Goal: Task Accomplishment & Management: Use online tool/utility

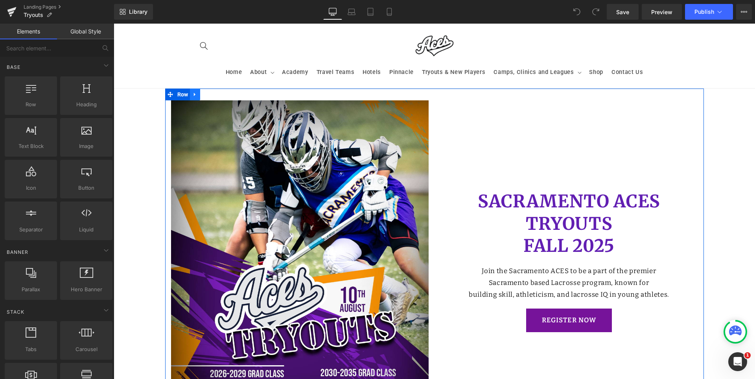
click at [192, 92] on icon at bounding box center [195, 94] width 6 height 6
click at [214, 94] on icon at bounding box center [216, 95] width 6 height 6
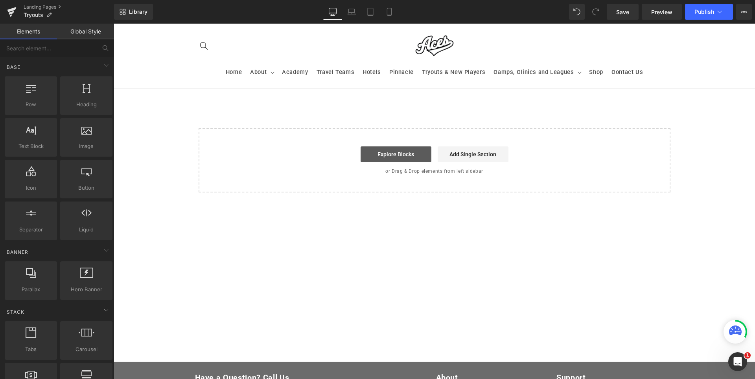
click at [403, 156] on link "Explore Blocks" at bounding box center [396, 154] width 71 height 16
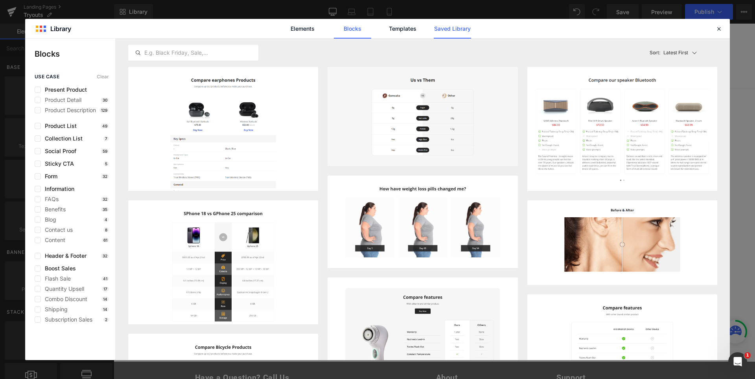
click at [457, 29] on link "Saved Library" at bounding box center [452, 29] width 37 height 20
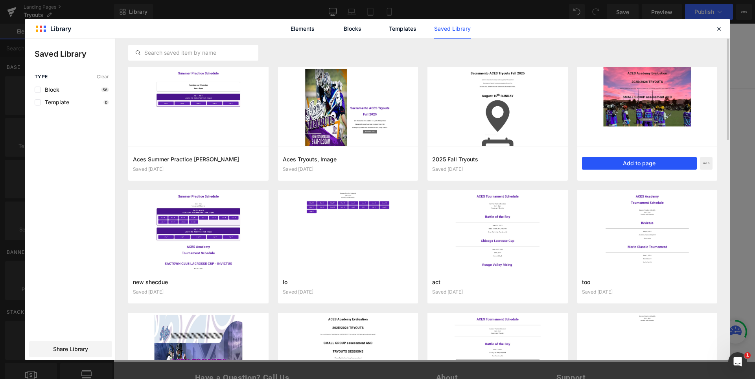
click at [627, 160] on button "Add to page" at bounding box center [639, 163] width 115 height 13
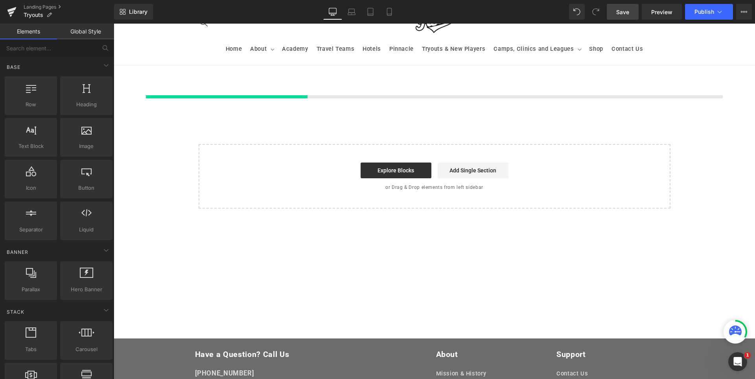
scroll to position [26, 0]
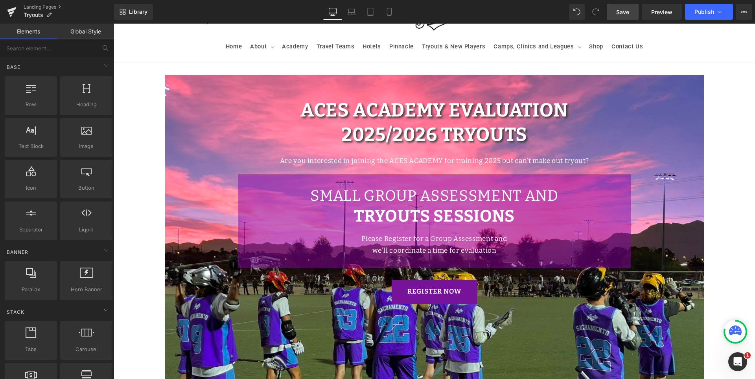
click at [622, 11] on span "Save" at bounding box center [622, 12] width 13 height 8
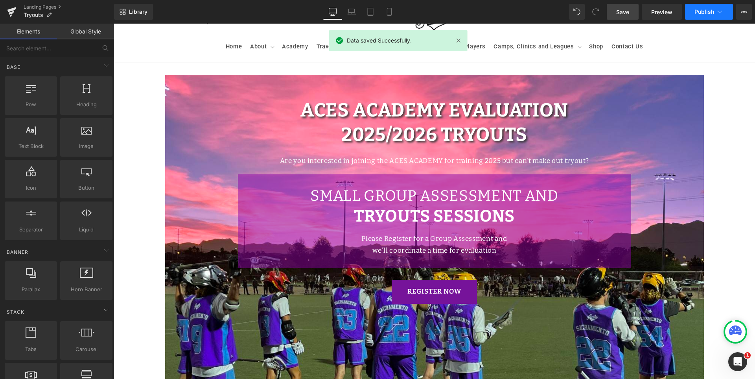
click at [701, 13] on span "Publish" at bounding box center [704, 12] width 20 height 6
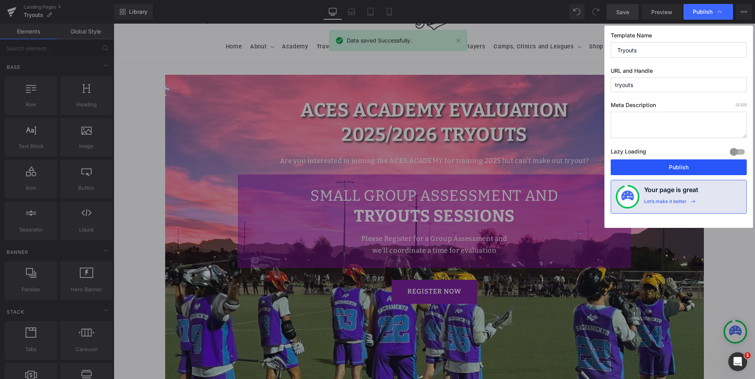
click at [693, 163] on button "Publish" at bounding box center [679, 167] width 136 height 16
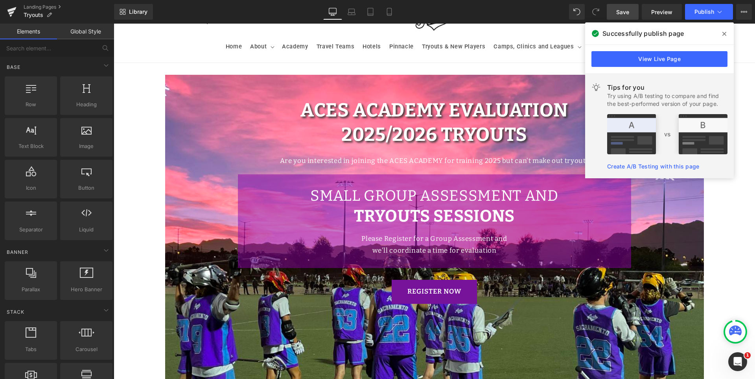
click at [174, 87] on div "ACES Academy Evaluation Heading 2025/2026 TRYOUTS Heading Are you interested in…" at bounding box center [434, 234] width 539 height 319
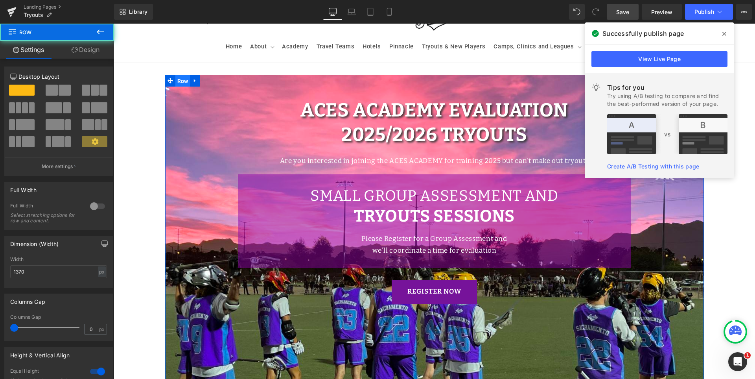
click at [175, 81] on span "Row" at bounding box center [182, 81] width 15 height 12
click at [92, 51] on link "Design" at bounding box center [85, 50] width 57 height 18
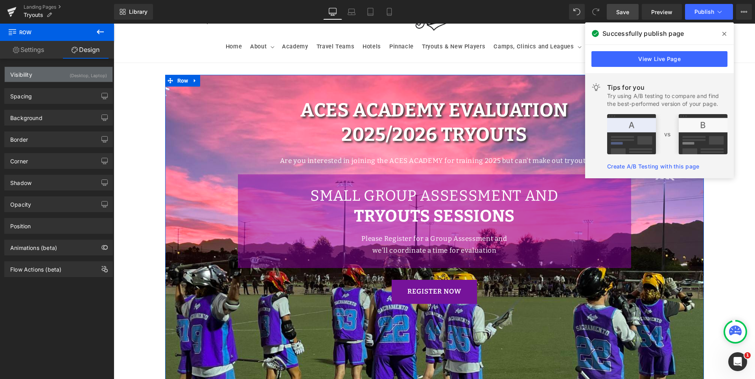
click at [71, 77] on div "(Desktop, Laptop)" at bounding box center [88, 73] width 37 height 13
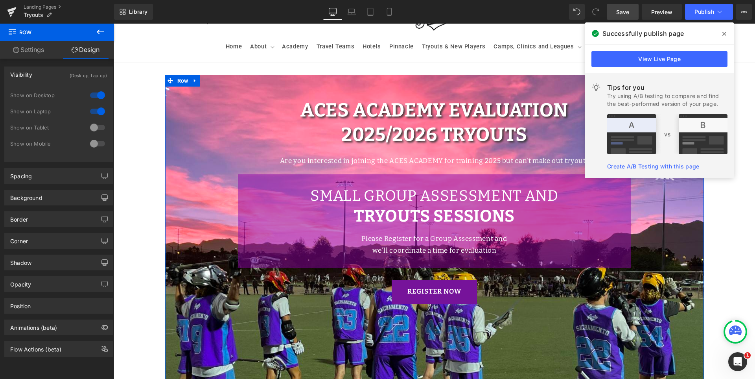
click at [96, 143] on div at bounding box center [97, 143] width 19 height 13
click at [96, 126] on div at bounding box center [97, 127] width 19 height 13
click at [436, 289] on span "Button" at bounding box center [434, 291] width 17 height 9
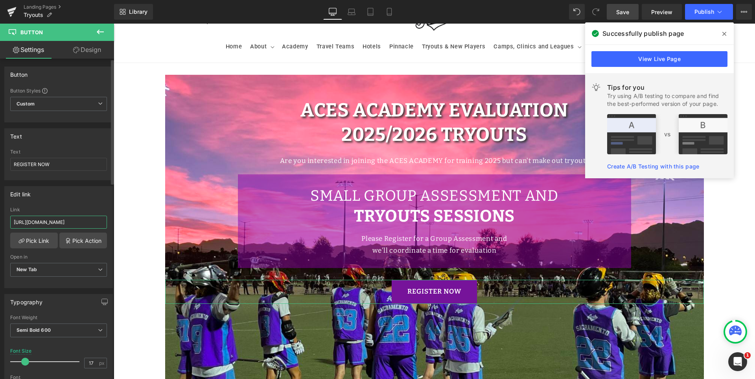
click at [43, 225] on input "[URL][DOMAIN_NAME]" at bounding box center [58, 221] width 97 height 13
click at [56, 201] on div "Edit link" at bounding box center [59, 193] width 108 height 15
click at [622, 11] on span "Save" at bounding box center [622, 12] width 13 height 8
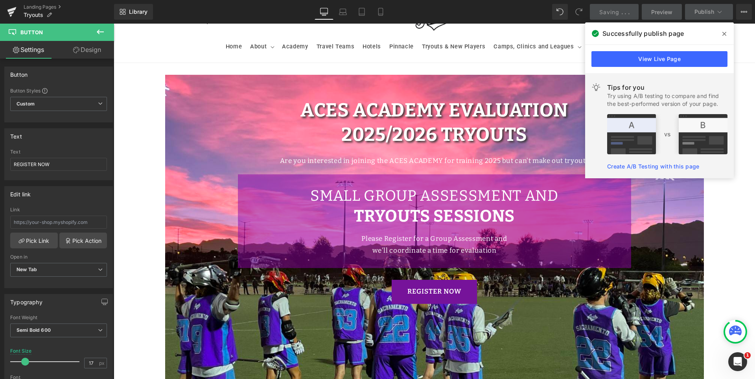
click at [726, 35] on icon at bounding box center [724, 34] width 4 height 6
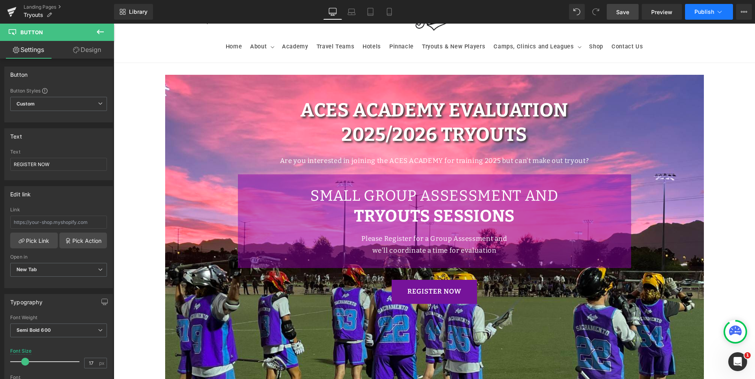
click at [698, 9] on span "Publish" at bounding box center [704, 12] width 20 height 6
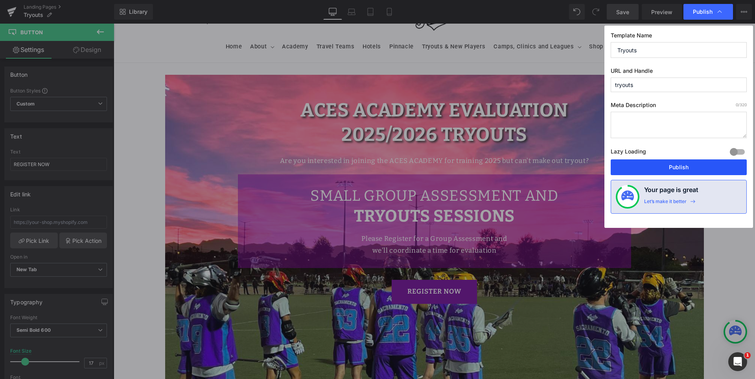
click at [683, 162] on button "Publish" at bounding box center [679, 167] width 136 height 16
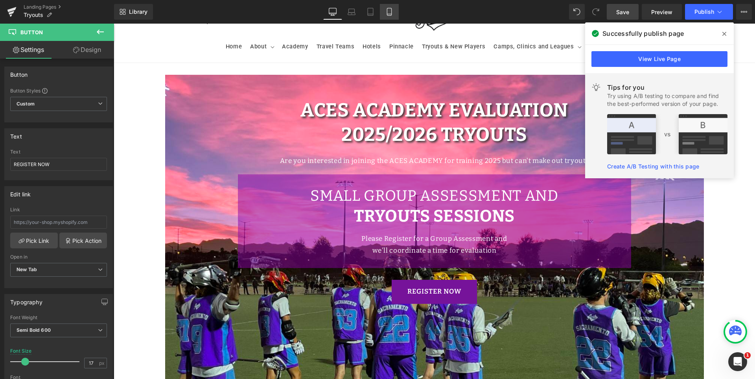
click at [390, 15] on icon at bounding box center [389, 12] width 8 height 8
type input "15"
type input "100"
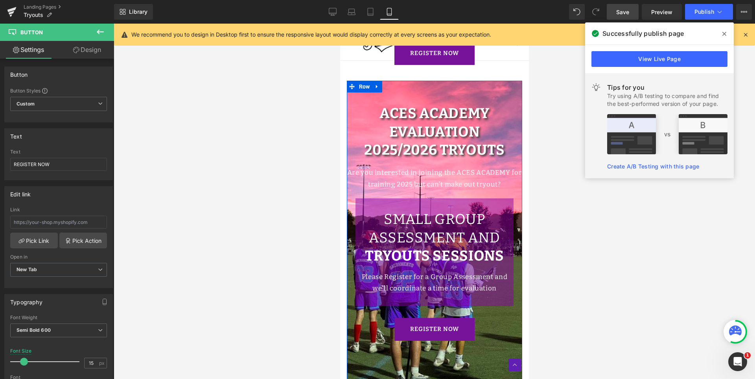
scroll to position [375, 0]
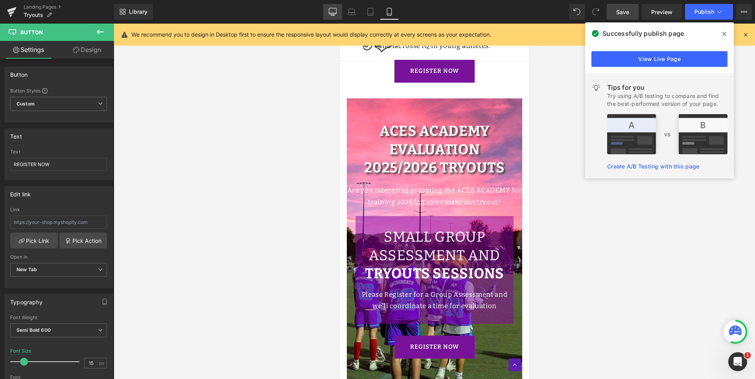
click at [334, 12] on icon at bounding box center [333, 12] width 8 height 8
type input "17"
type input "100"
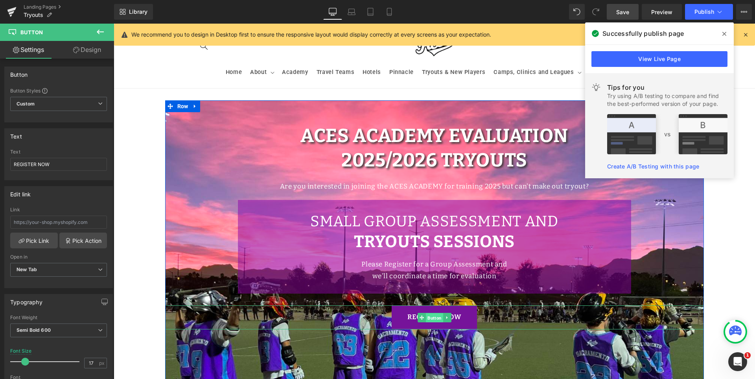
click at [433, 320] on span "Button" at bounding box center [434, 317] width 17 height 9
click at [431, 319] on span "Button" at bounding box center [434, 317] width 17 height 9
click at [374, 10] on icon at bounding box center [370, 12] width 8 height 8
type input "14"
type input "100"
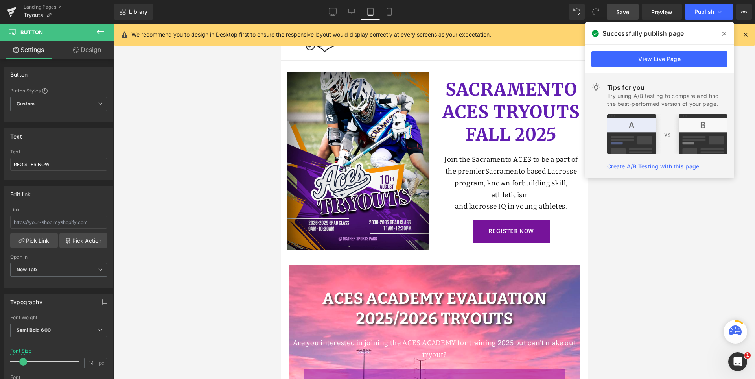
scroll to position [185, 0]
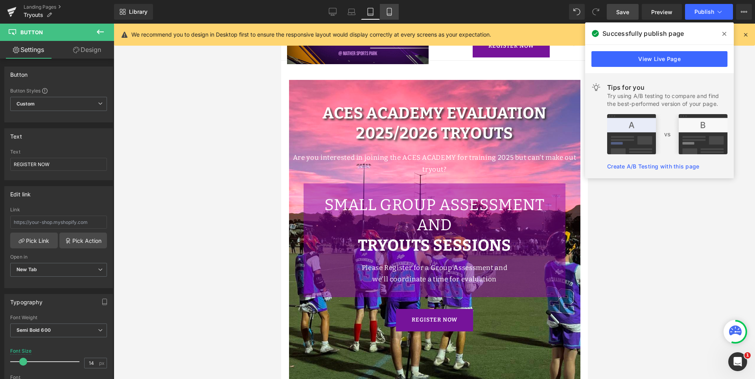
click at [395, 7] on link "Mobile" at bounding box center [389, 12] width 19 height 16
type input "15"
type input "100"
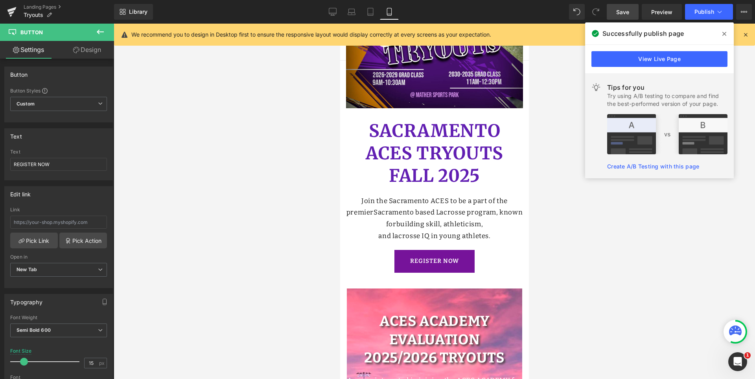
scroll to position [410, 0]
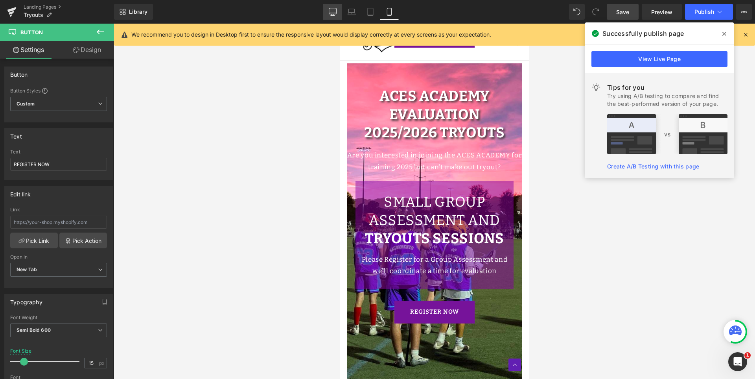
click at [337, 14] on link "Desktop" at bounding box center [332, 12] width 19 height 16
type input "17"
type input "100"
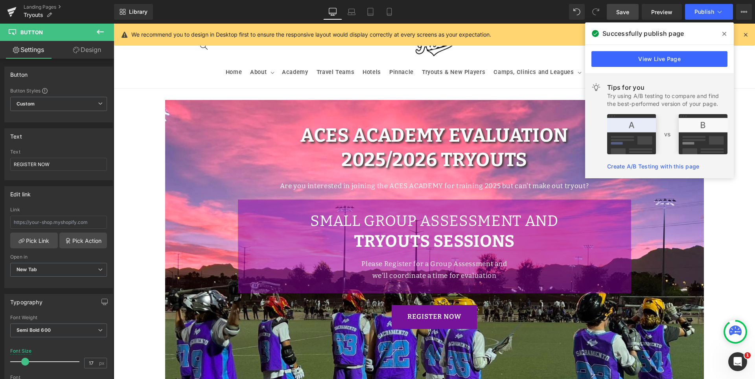
click at [619, 12] on span "Save" at bounding box center [622, 12] width 13 height 8
click at [725, 36] on icon at bounding box center [724, 34] width 4 height 6
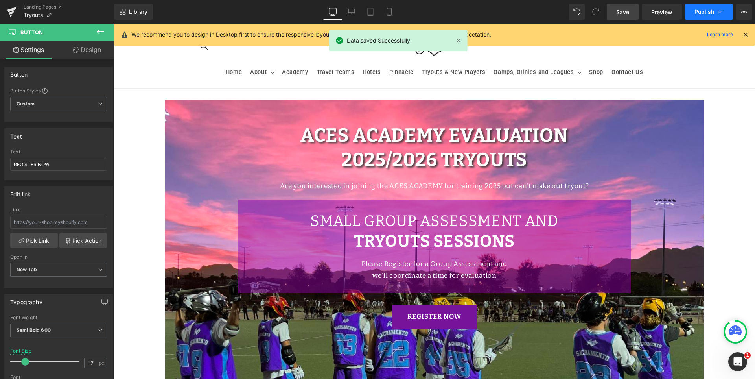
click at [706, 12] on span "Publish" at bounding box center [704, 12] width 20 height 6
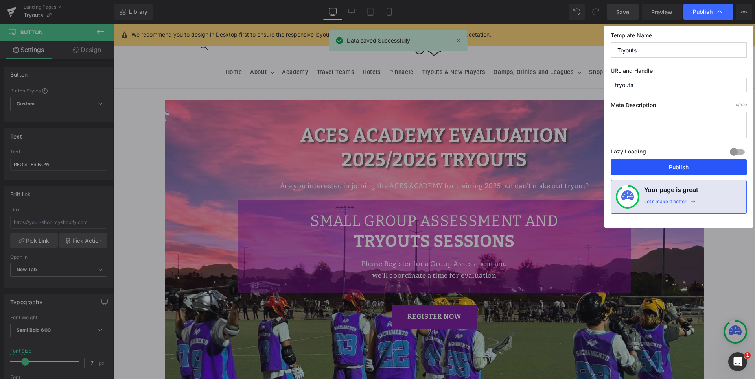
click at [683, 166] on button "Publish" at bounding box center [679, 167] width 136 height 16
